Goal: Information Seeking & Learning: Learn about a topic

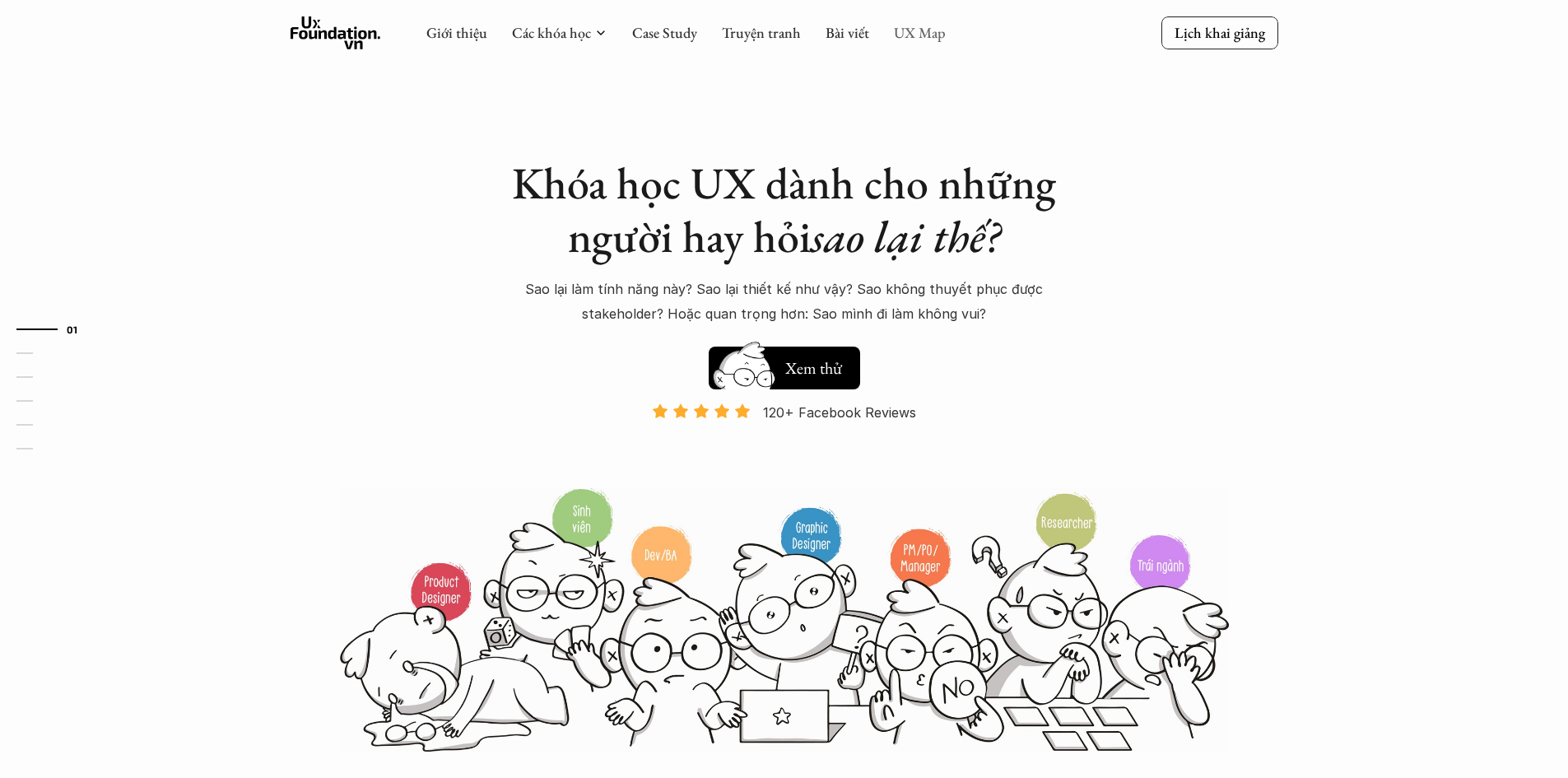
click at [909, 35] on link "UX Map" at bounding box center [920, 33] width 52 height 19
click at [902, 28] on link "UX Map" at bounding box center [920, 33] width 52 height 19
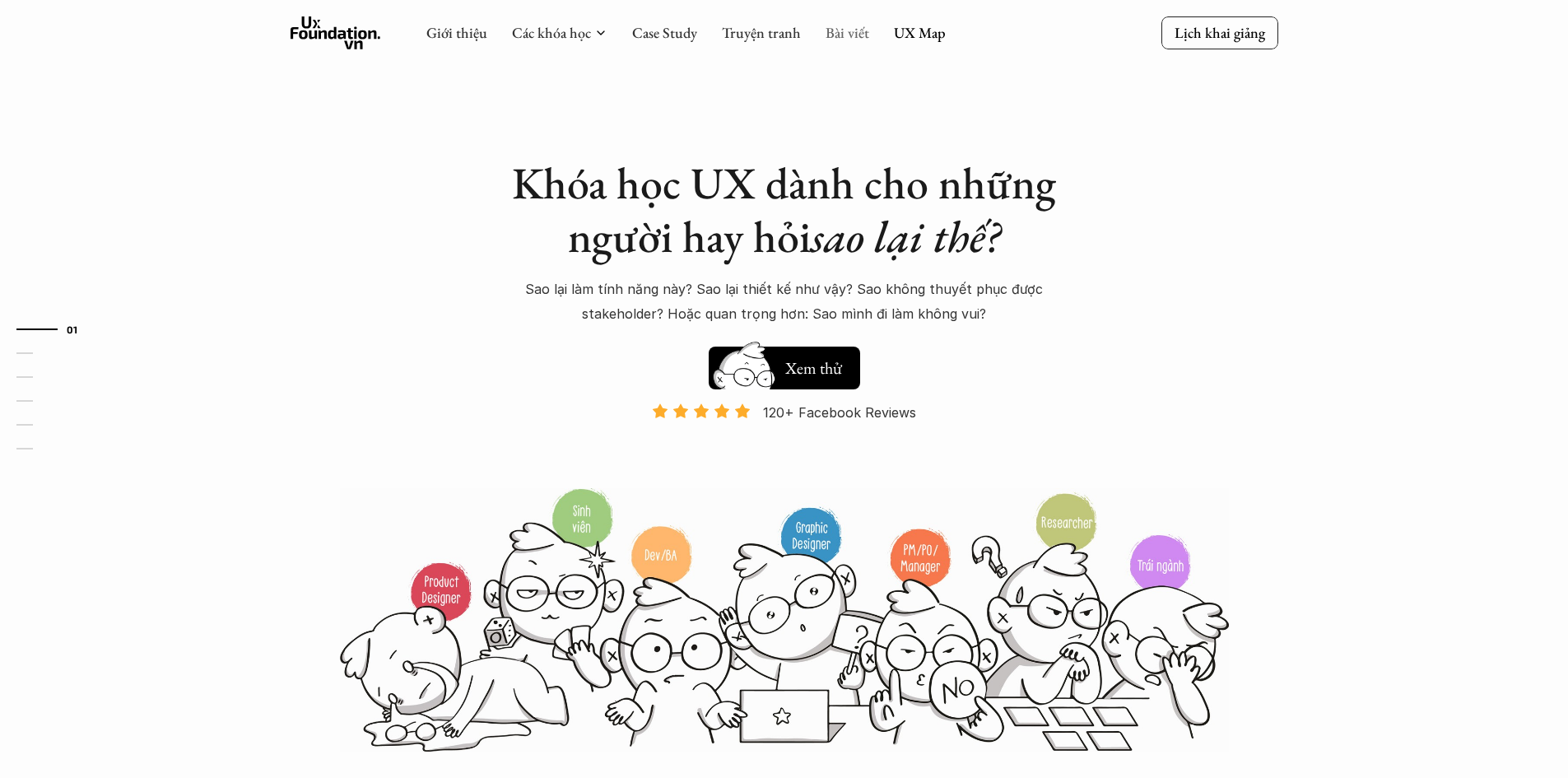
click at [832, 34] on link "Bài viết" at bounding box center [847, 33] width 44 height 19
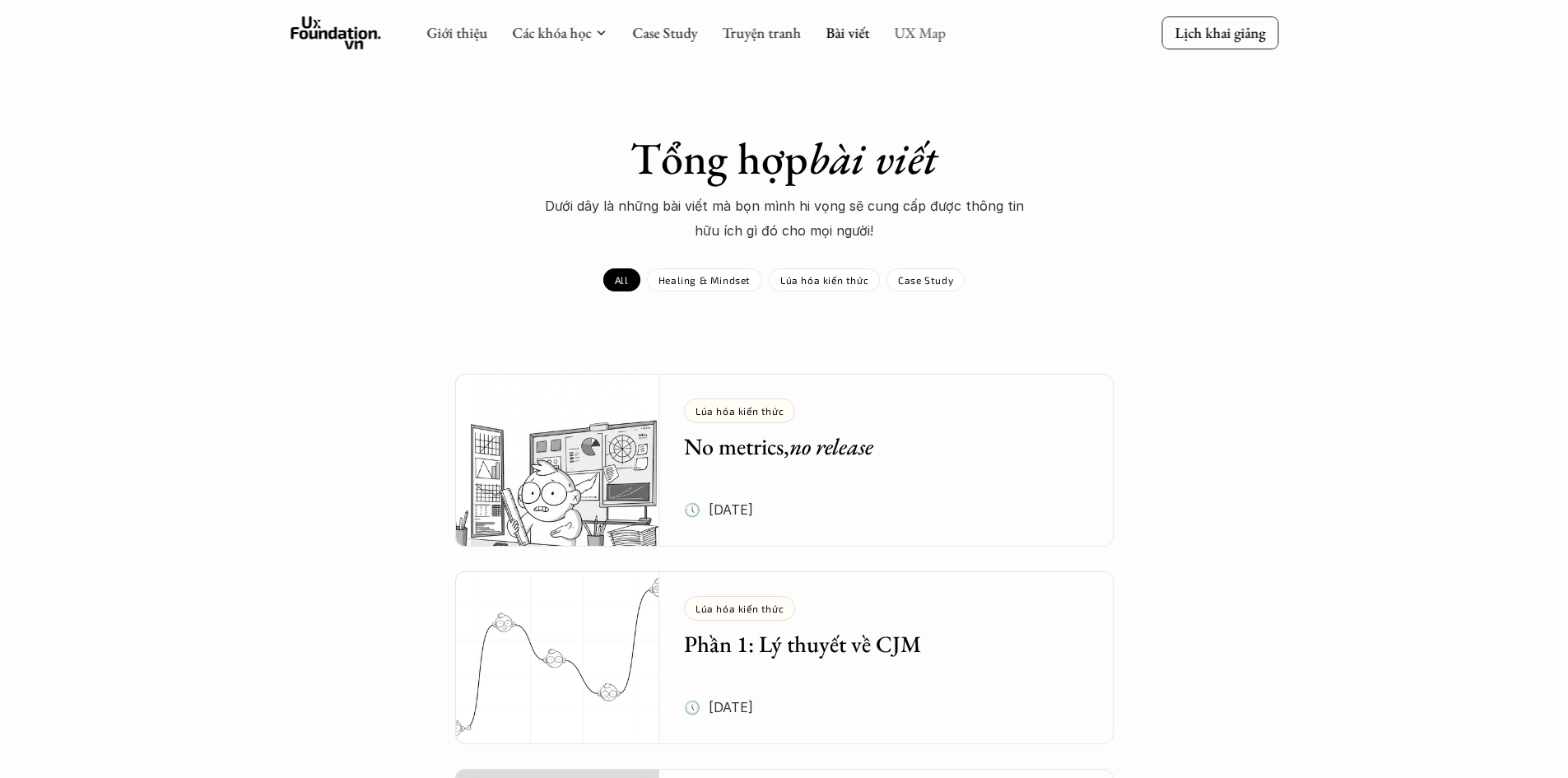
click at [916, 35] on link "UX Map" at bounding box center [920, 33] width 52 height 19
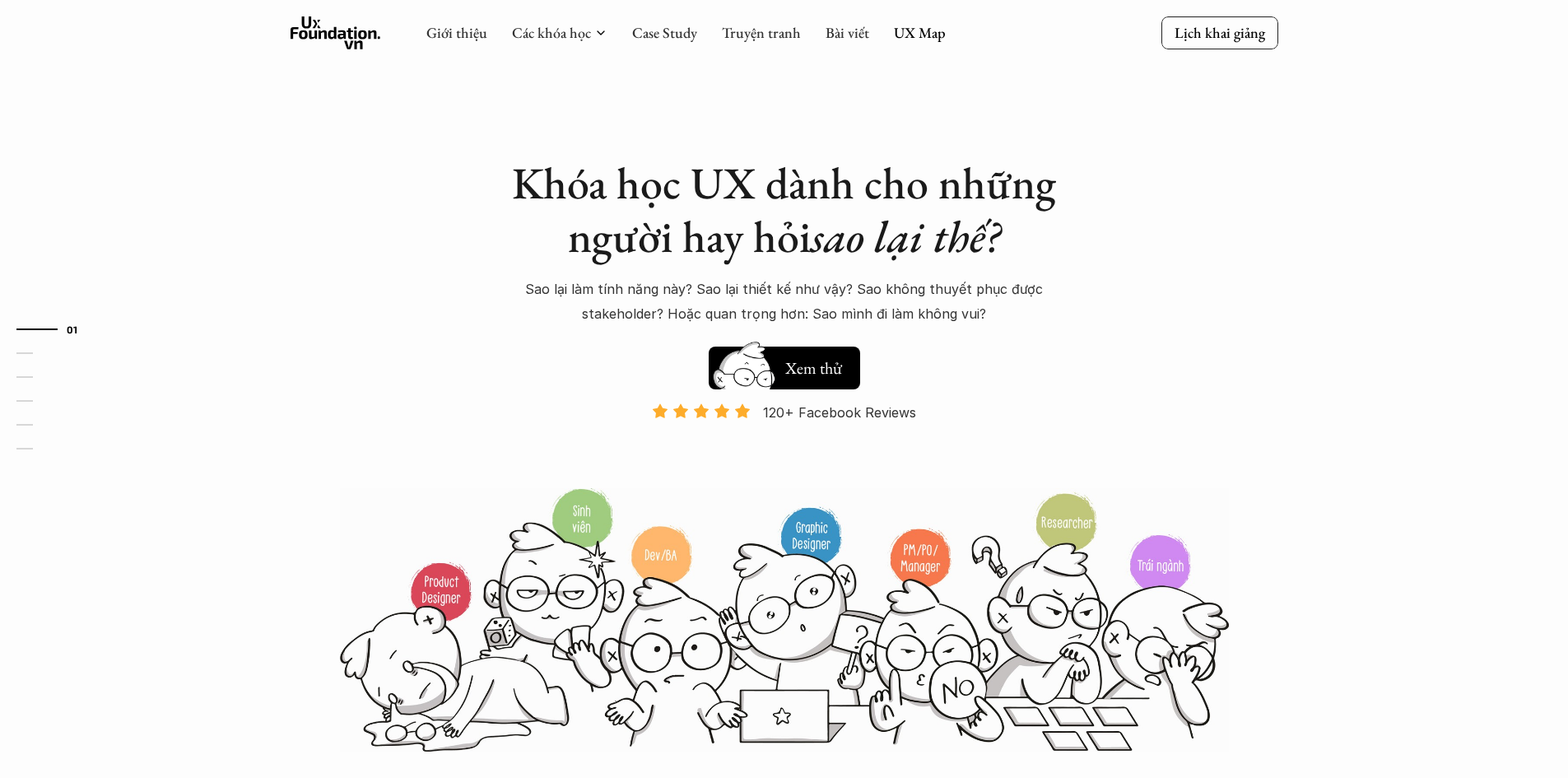
click at [916, 35] on link "UX Map" at bounding box center [920, 33] width 52 height 19
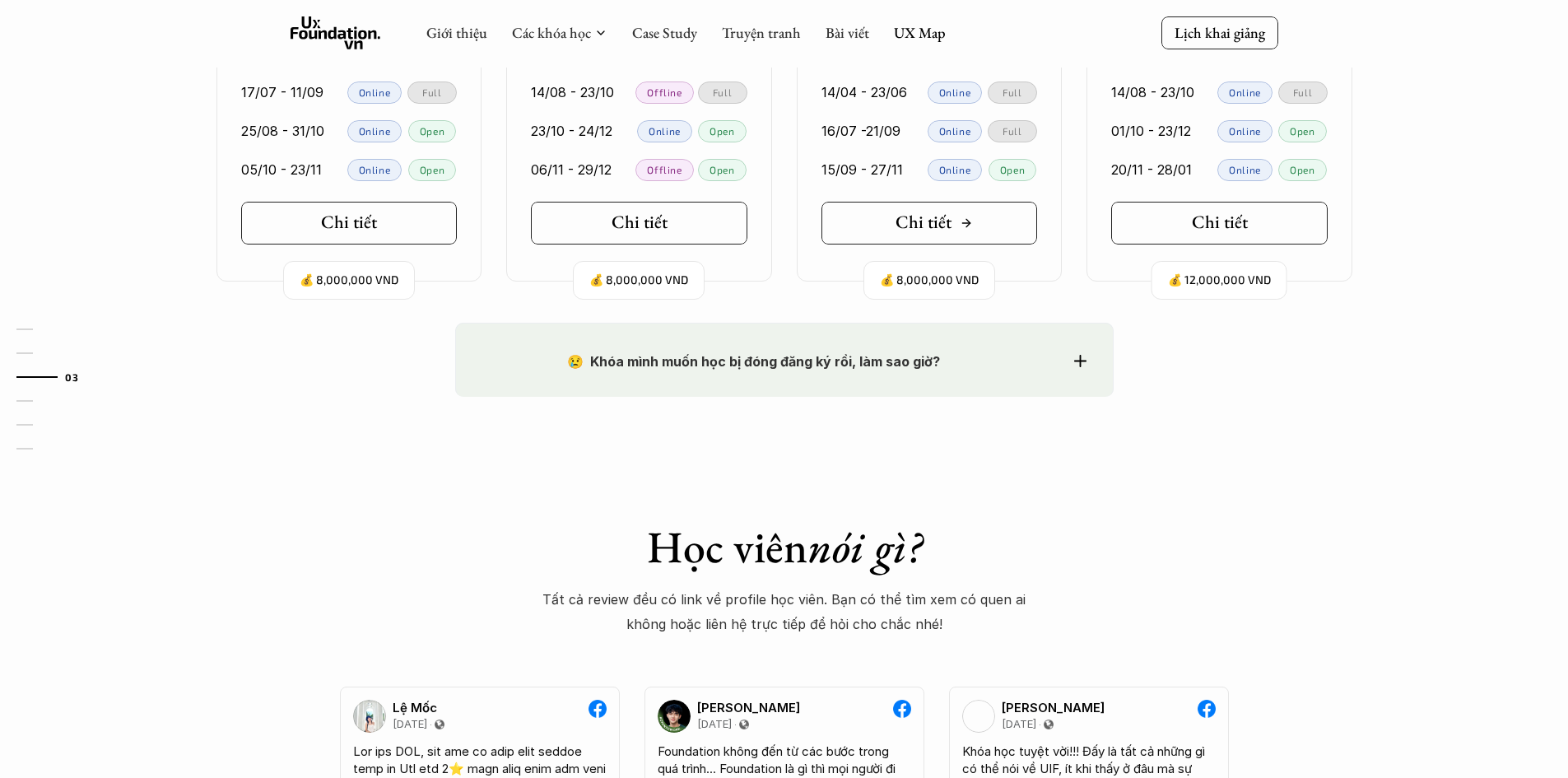
scroll to position [1729, 0]
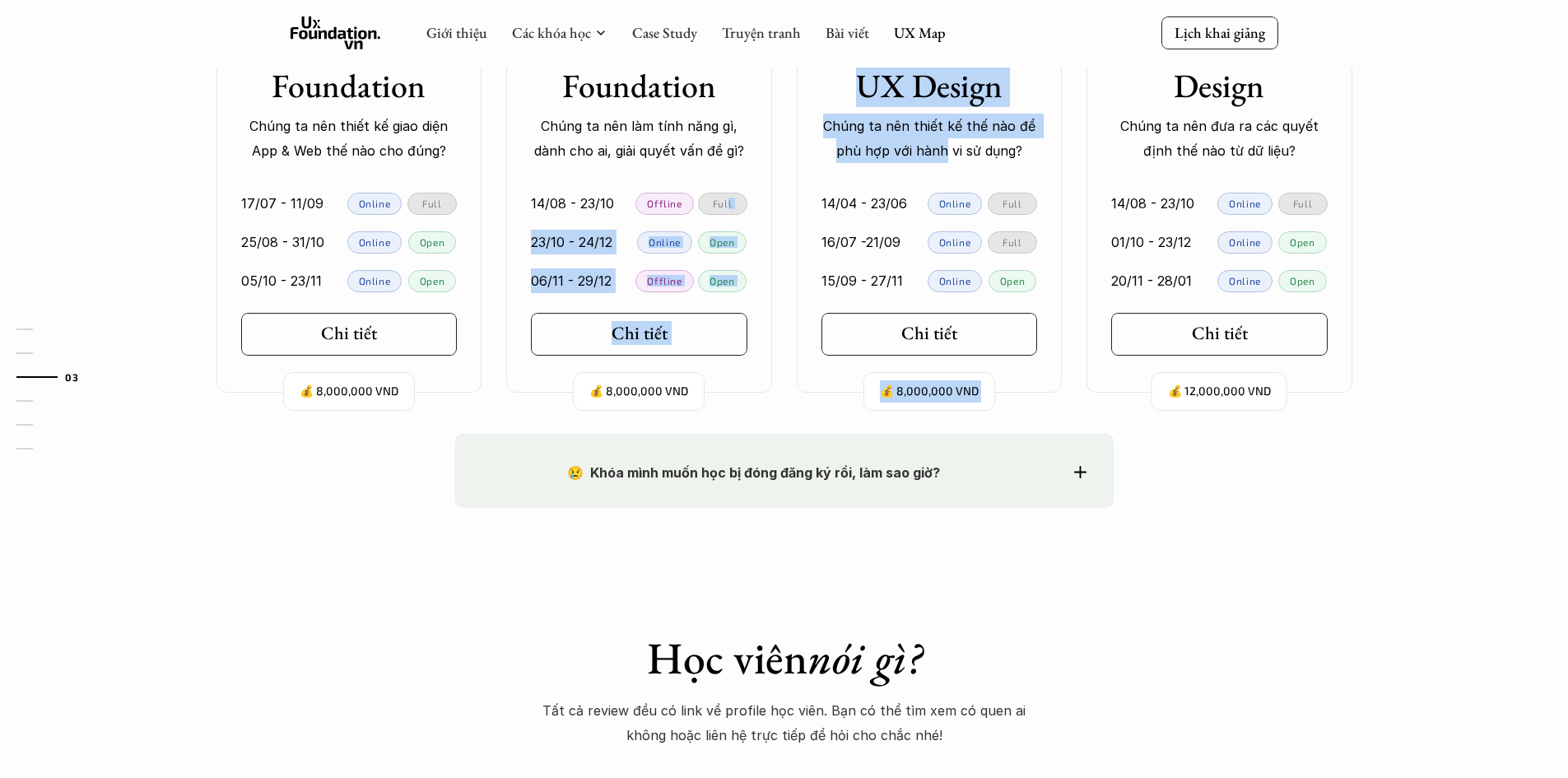
drag, startPoint x: 945, startPoint y: 158, endPoint x: 729, endPoint y: 172, distance: 216.5
click at [729, 172] on div "💰 8,000,000 VND UIF Course 🐝 User Interface Foundation Chúng ta nên thiết kế gi…" at bounding box center [784, 101] width 1185 height 585
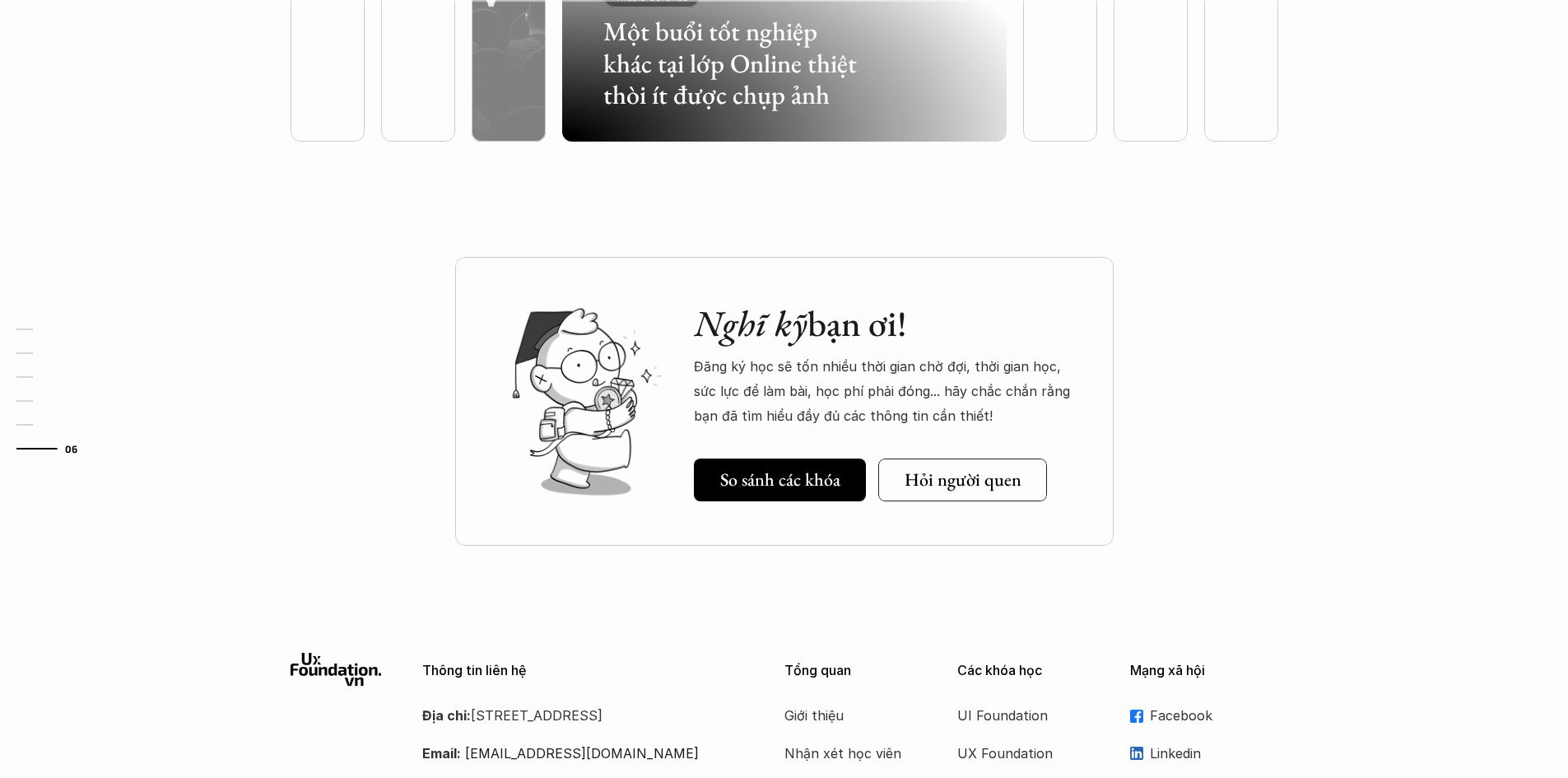
scroll to position [4980, 0]
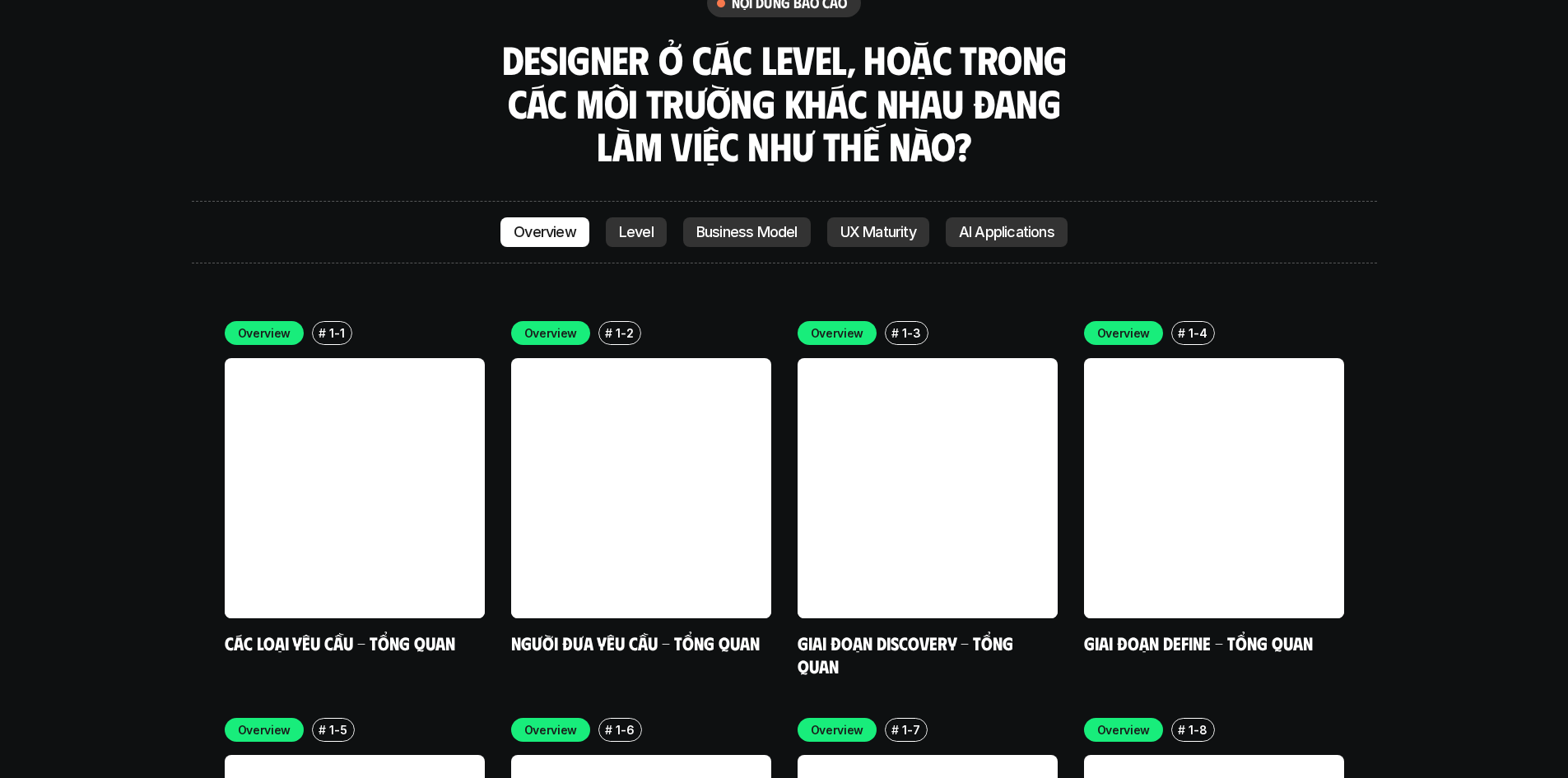
scroll to position [4774, 0]
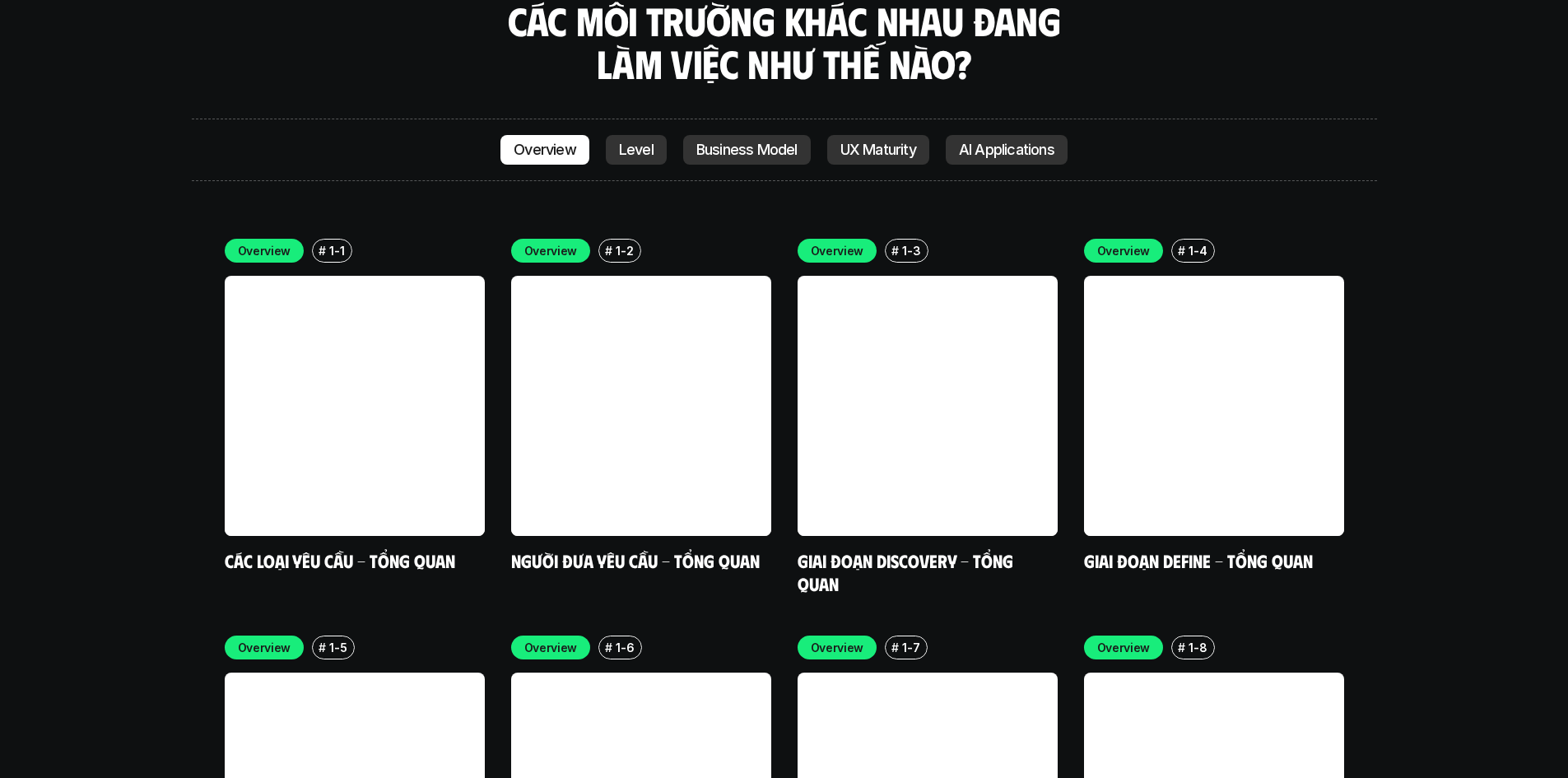
click at [626, 142] on p "Level" at bounding box center [636, 150] width 35 height 17
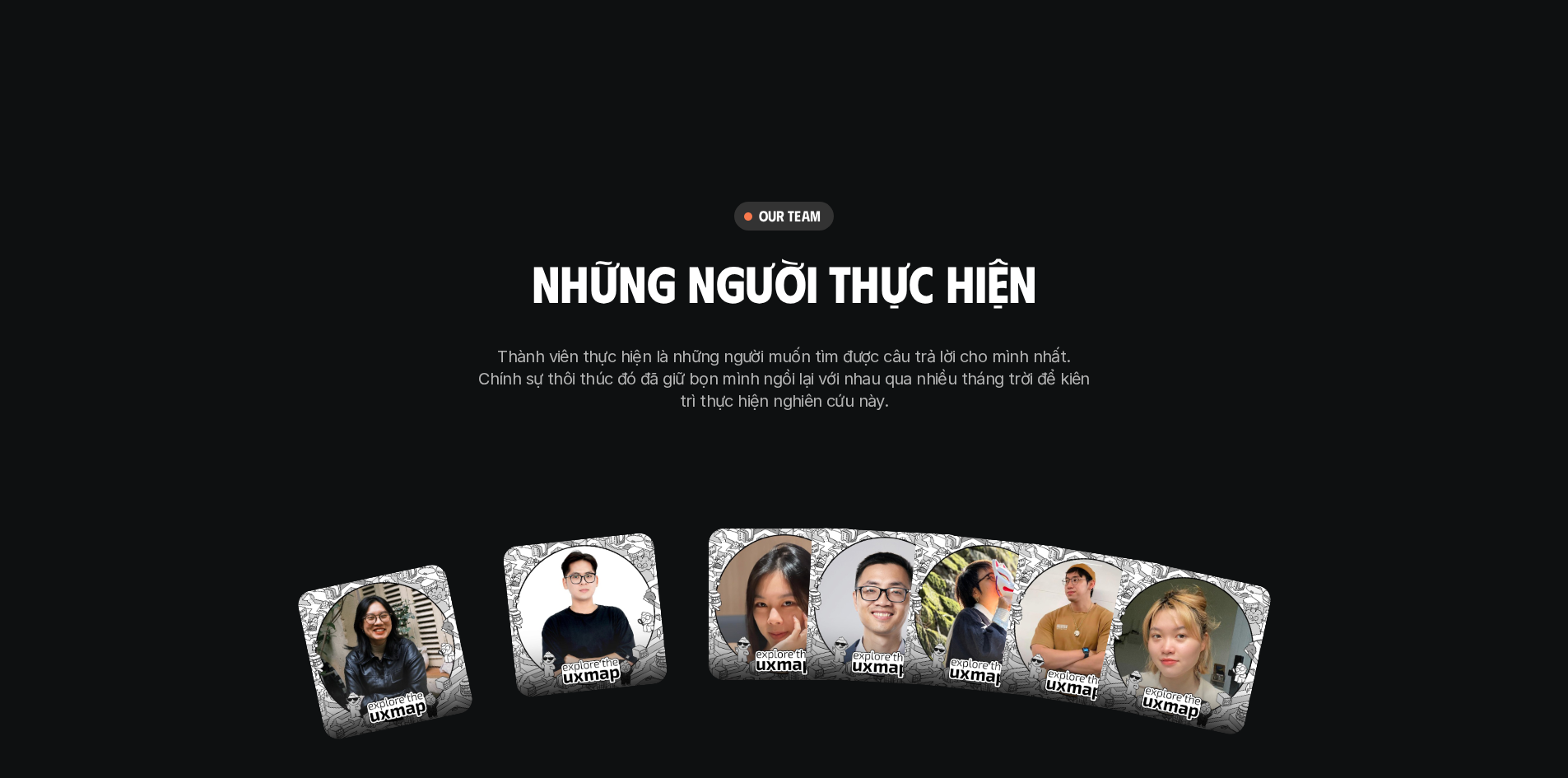
scroll to position [9255, 0]
